Goal: Task Accomplishment & Management: Complete application form

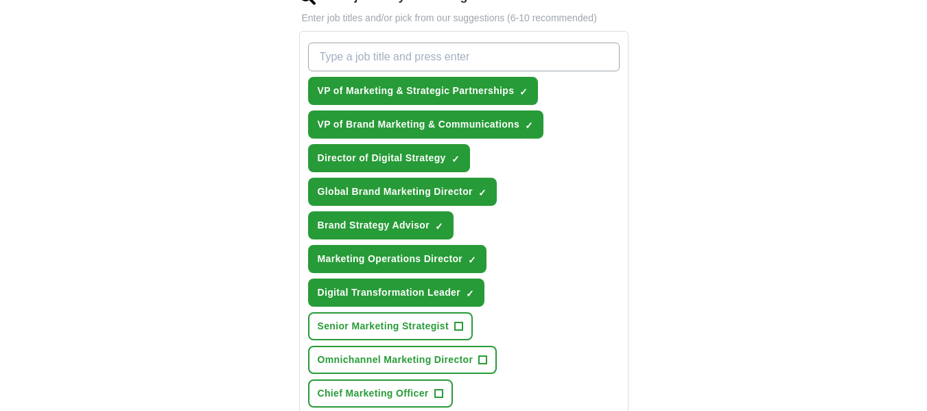
scroll to position [468, 0]
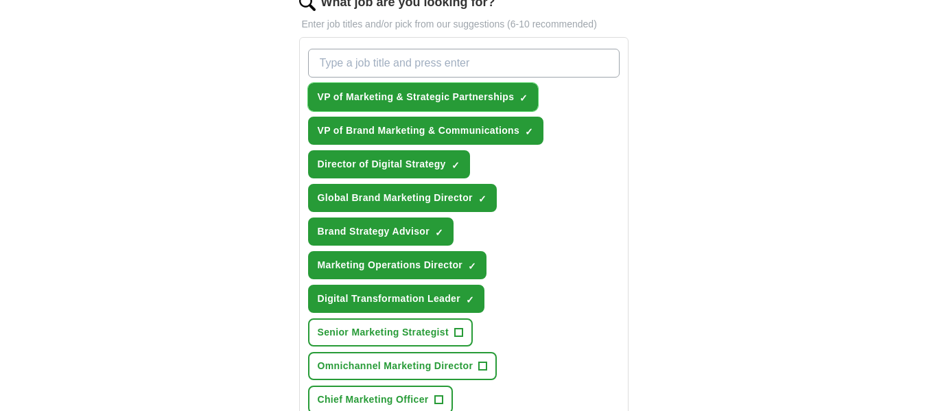
click at [0, 0] on span "×" at bounding box center [0, 0] width 0 height 0
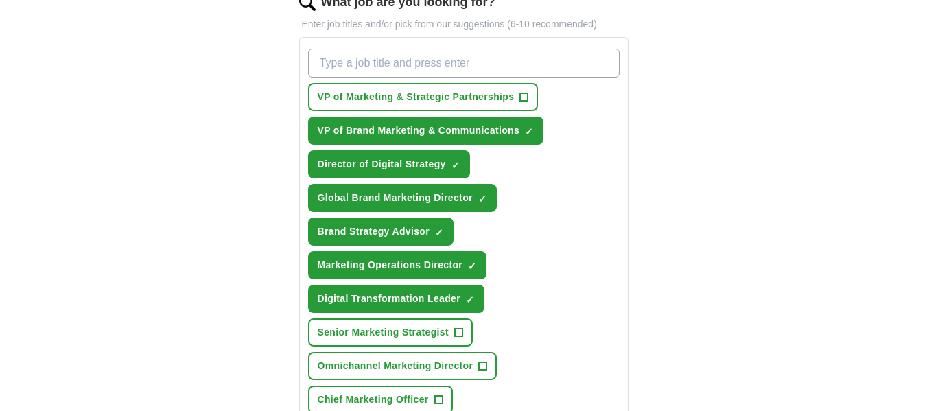
click at [566, 78] on input "What job are you looking for?" at bounding box center [464, 63] width 312 height 29
type input "Marketing Director"
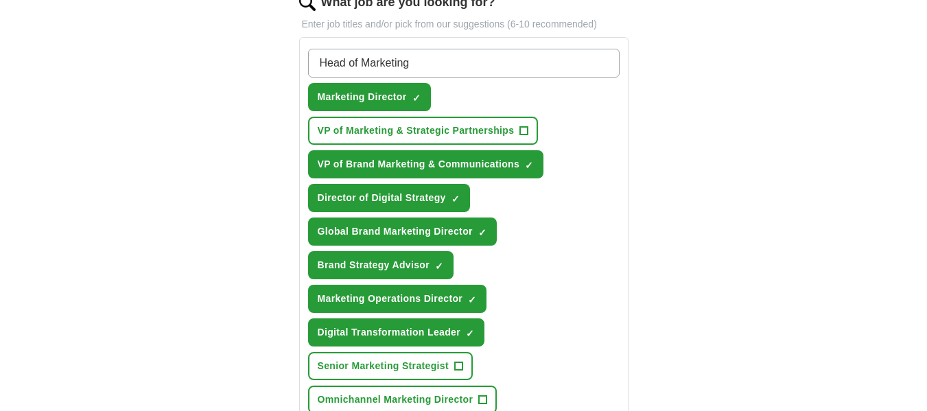
type input "Head of Marketing"
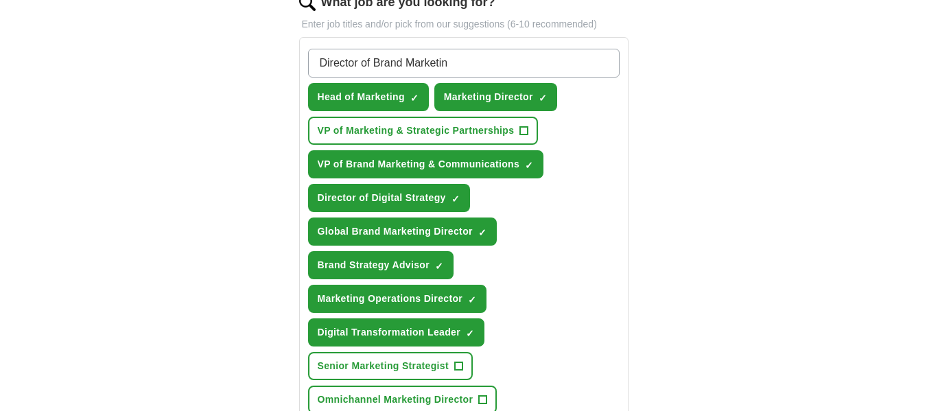
type input "Director of Brand Marketing"
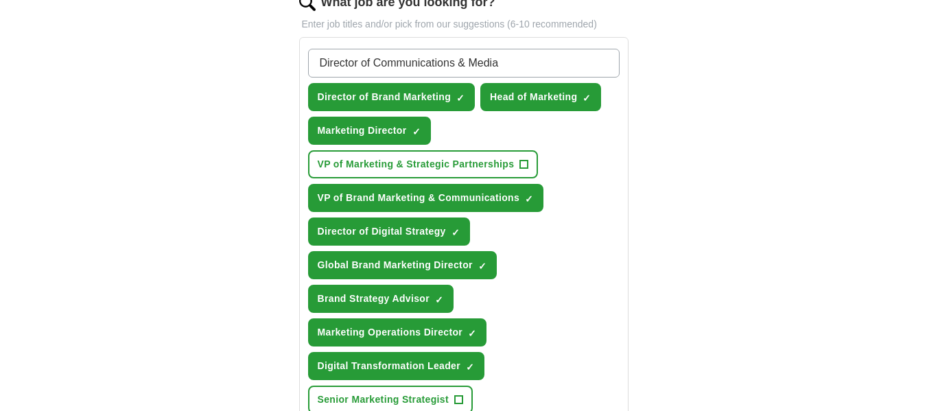
type input "Director of Communications & Media"
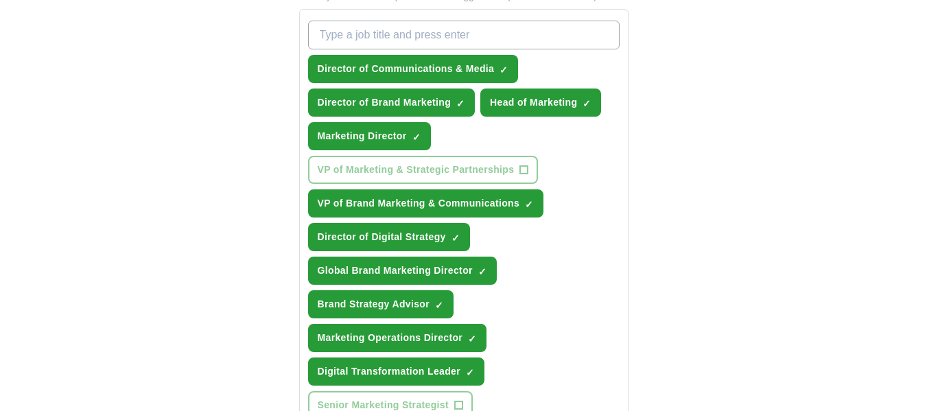
scroll to position [497, 0]
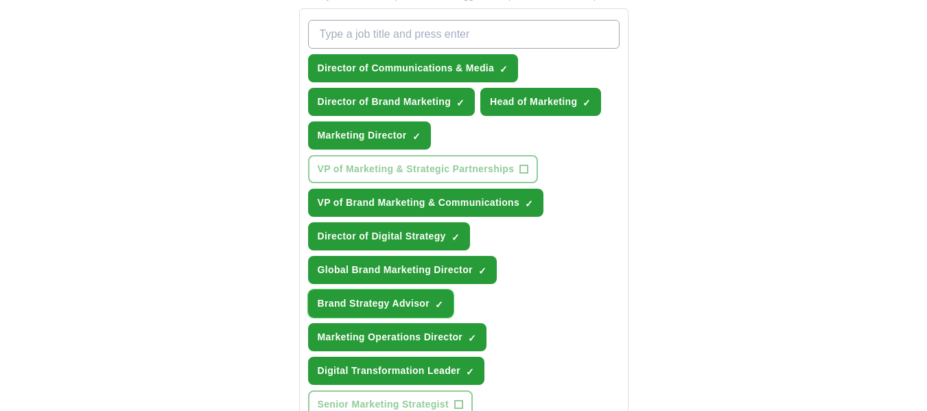
click at [0, 0] on span "×" at bounding box center [0, 0] width 0 height 0
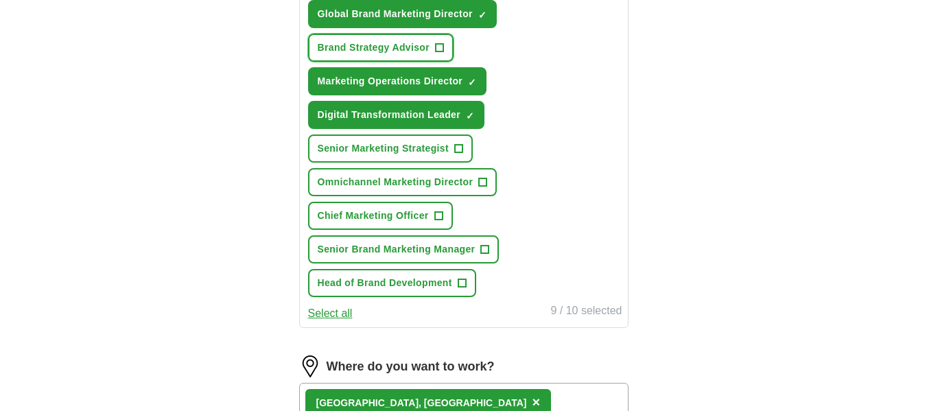
scroll to position [752, 0]
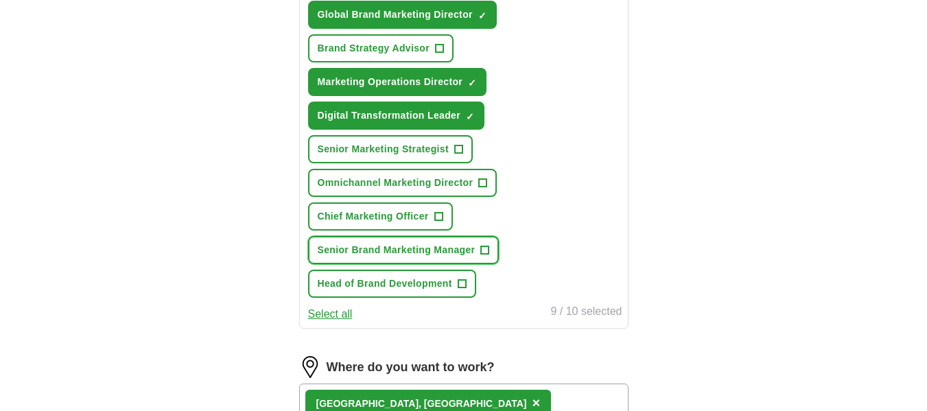
click at [407, 257] on span "Senior Brand Marketing Manager" at bounding box center [397, 250] width 158 height 14
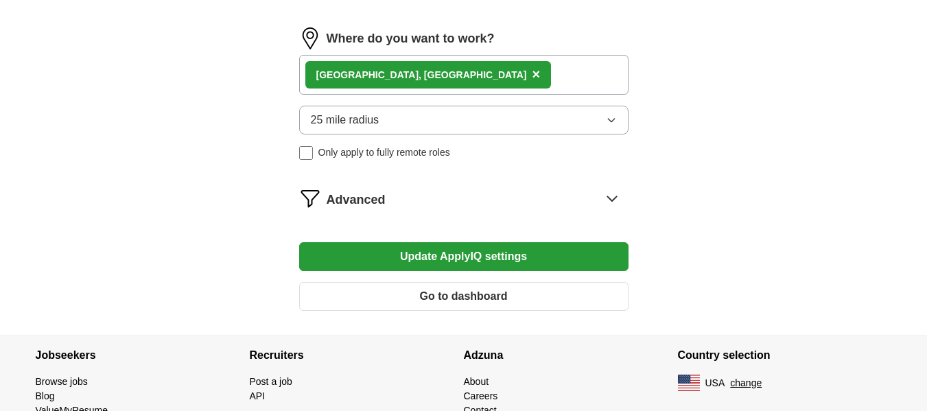
scroll to position [1082, 0]
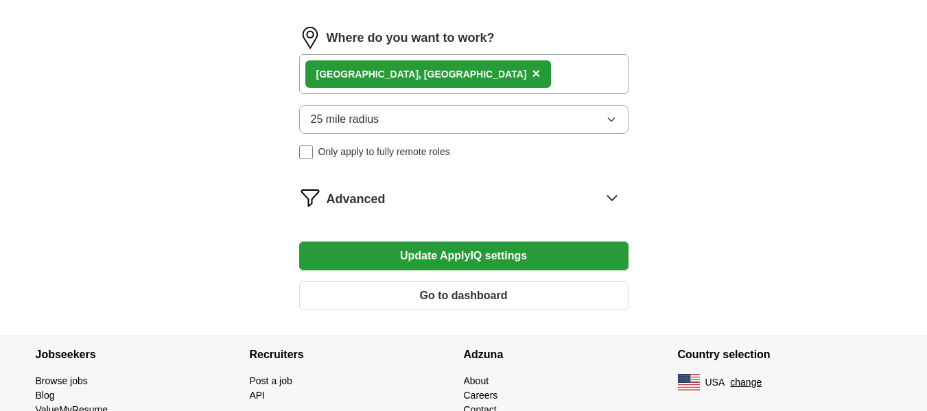
click at [307, 170] on div "Where do you want to work? [GEOGRAPHIC_DATA], [GEOGRAPHIC_DATA] × 25 mile radiu…" at bounding box center [463, 98] width 329 height 143
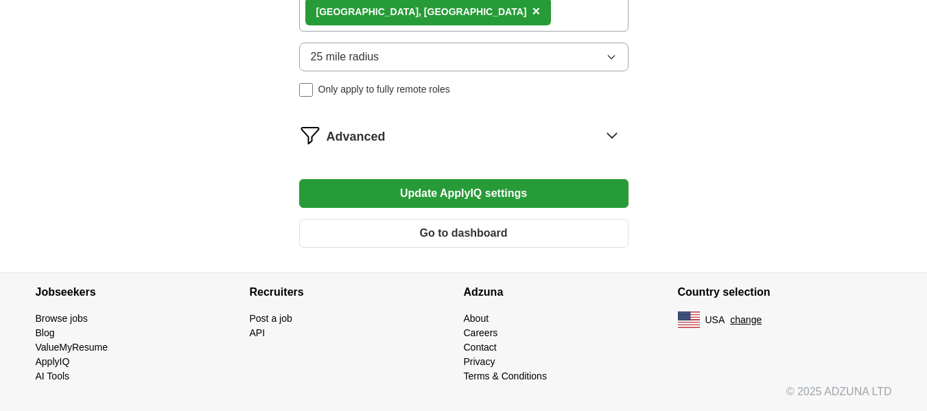
click at [476, 199] on button "Update ApplyIQ settings" at bounding box center [463, 193] width 329 height 29
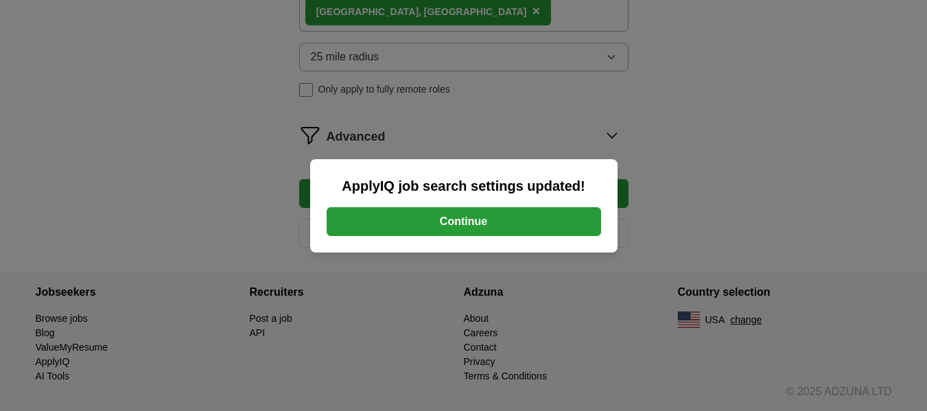
click at [476, 222] on button "Continue" at bounding box center [464, 221] width 275 height 29
